Goal: Check status: Check status

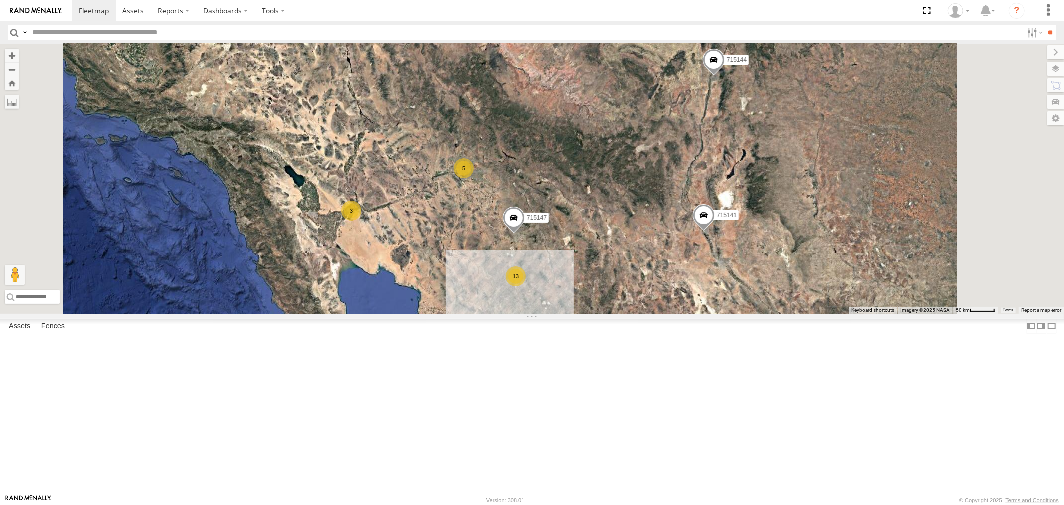
click at [0, 0] on div "P13 ([PERSON_NAME])" at bounding box center [0, 0] width 0 height 0
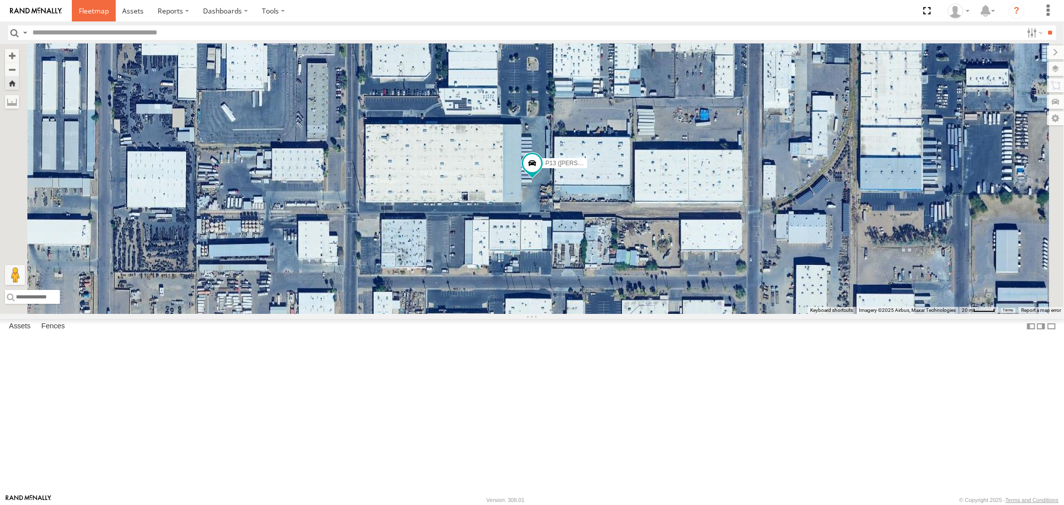
click at [93, 13] on span at bounding box center [94, 10] width 30 height 9
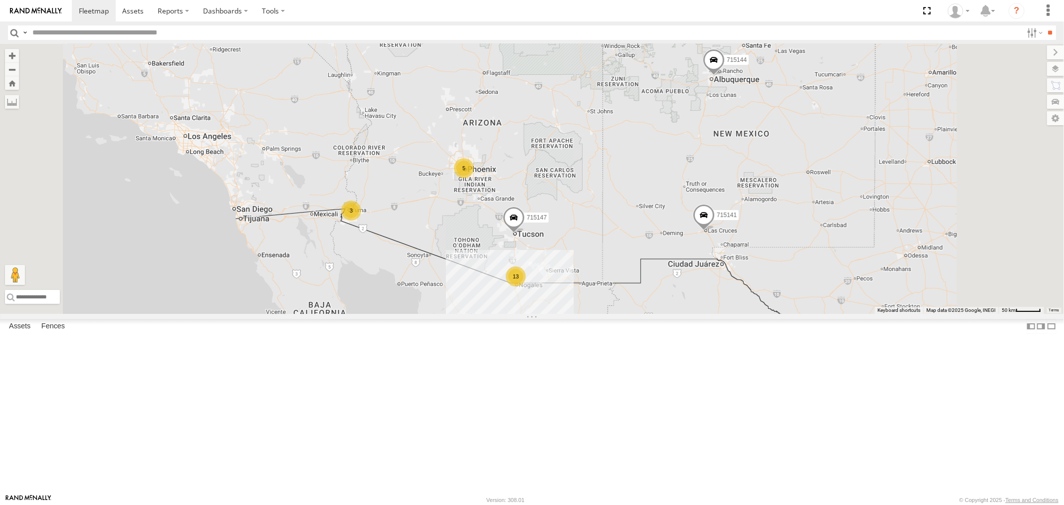
click at [0, 0] on link at bounding box center [0, 0] width 0 height 0
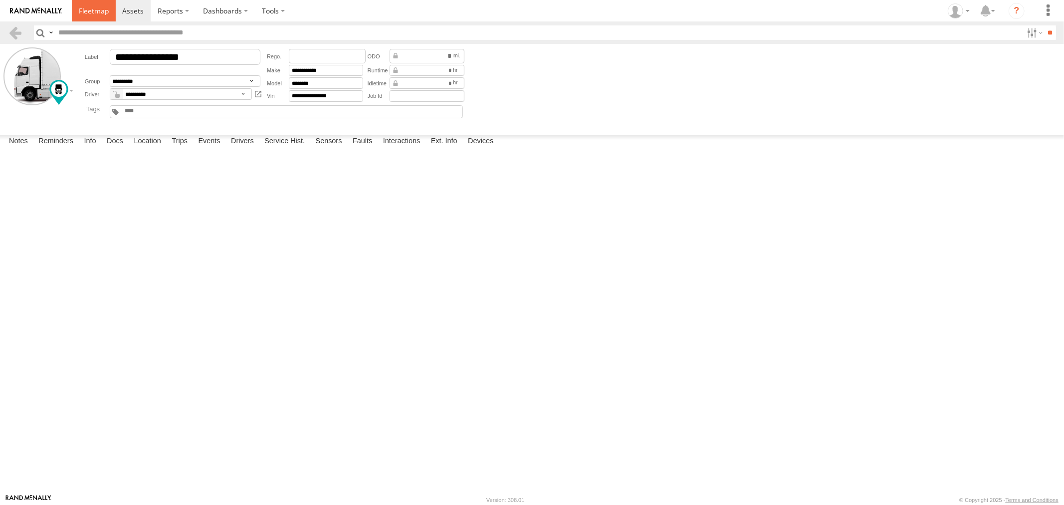
click at [93, 12] on span at bounding box center [94, 10] width 30 height 9
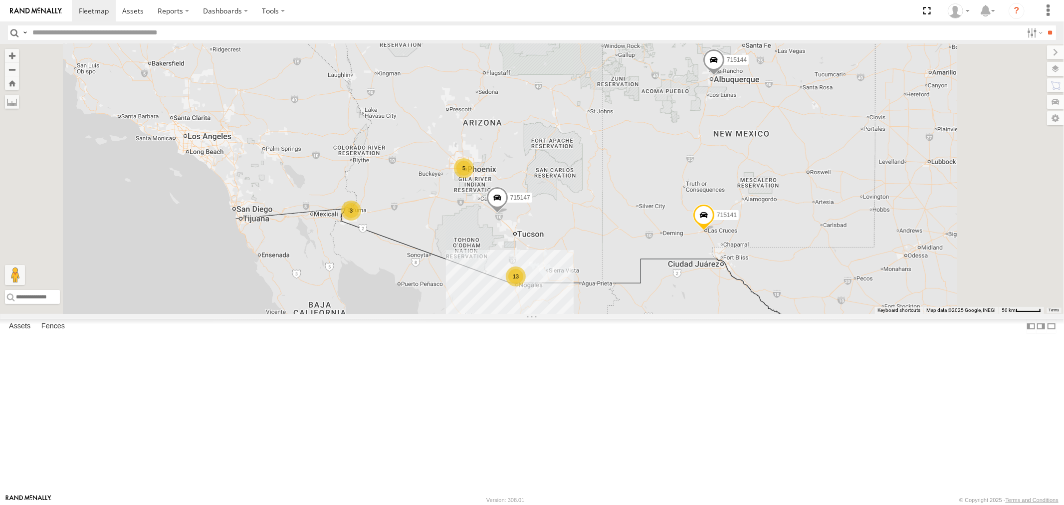
drag, startPoint x: 63, startPoint y: 117, endPoint x: 114, endPoint y: 133, distance: 53.5
click at [0, 0] on div "F19-02 (60) - [PERSON_NAME]" at bounding box center [0, 0] width 0 height 0
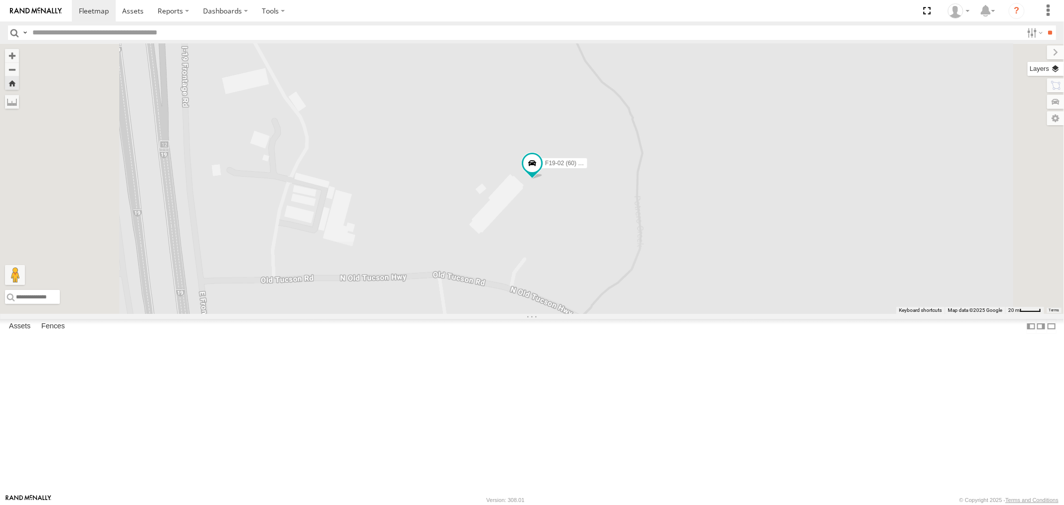
click at [1058, 67] on label at bounding box center [1046, 69] width 36 height 14
click at [0, 0] on span "Basemaps" at bounding box center [0, 0] width 0 height 0
click at [0, 0] on span "Satellite" at bounding box center [0, 0] width 0 height 0
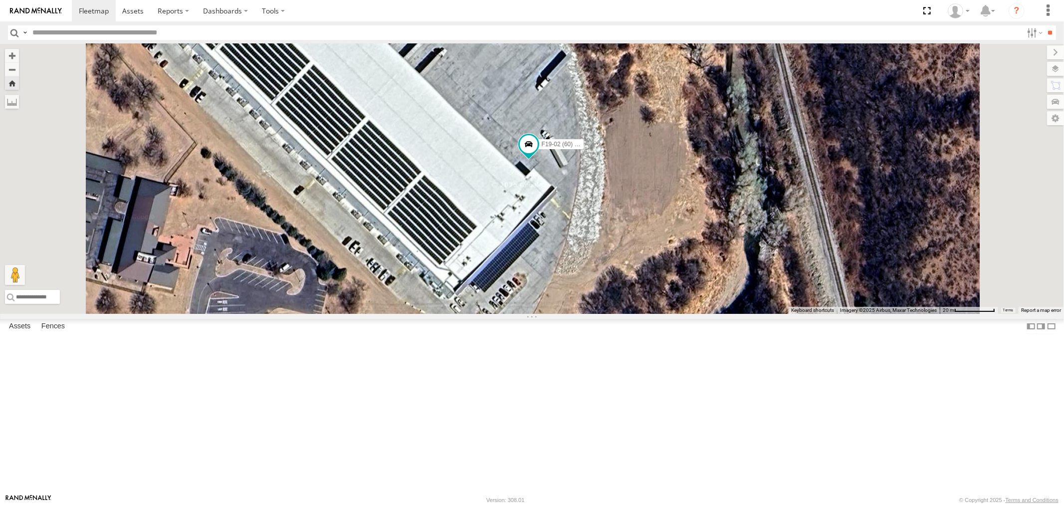
click at [0, 0] on div "P13 ([PERSON_NAME])" at bounding box center [0, 0] width 0 height 0
